Goal: Obtain resource: Download file/media

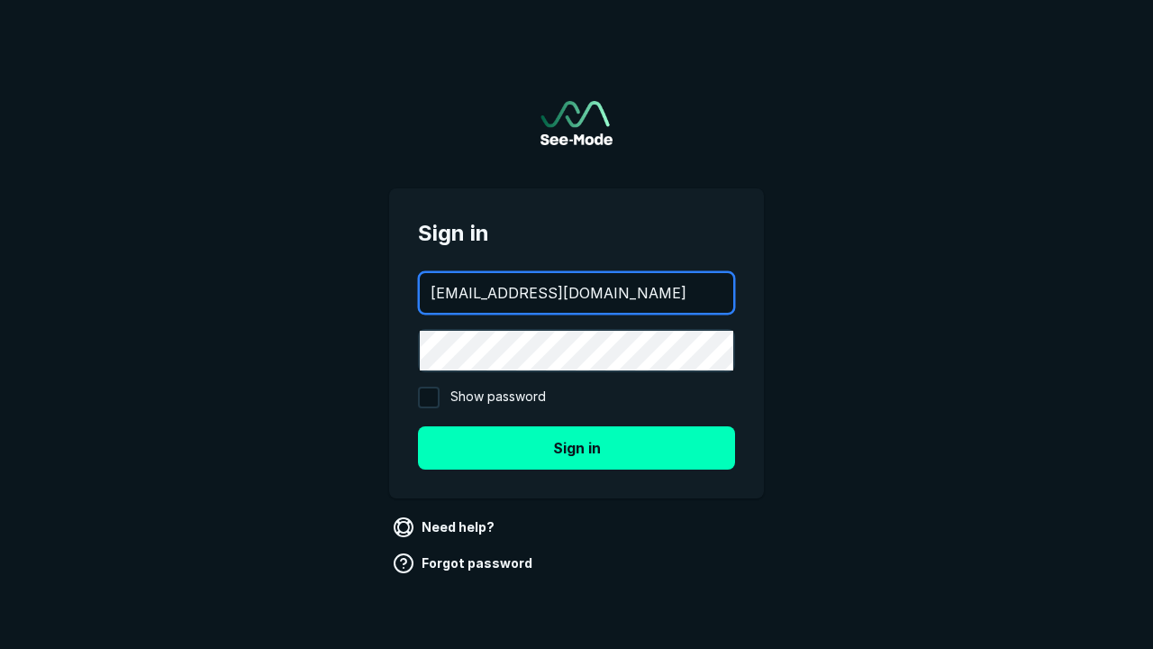
type input "aws+playwright@see-mode.com"
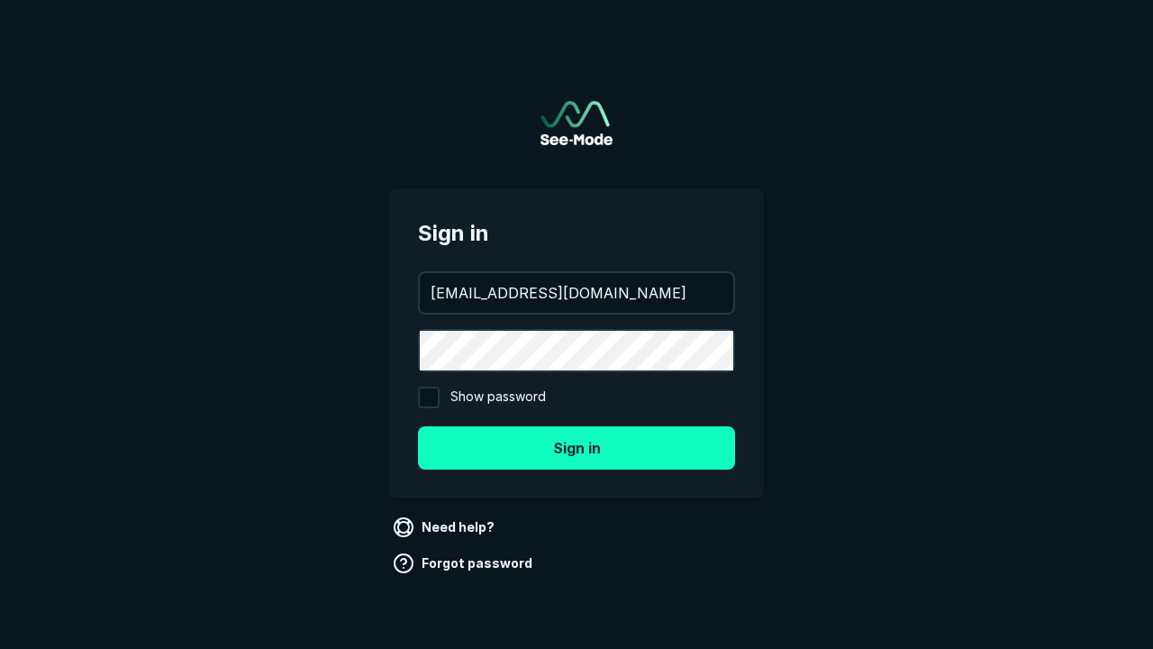
click at [577, 447] on button "Sign in" at bounding box center [576, 447] width 317 height 43
